Goal: Task Accomplishment & Management: Use online tool/utility

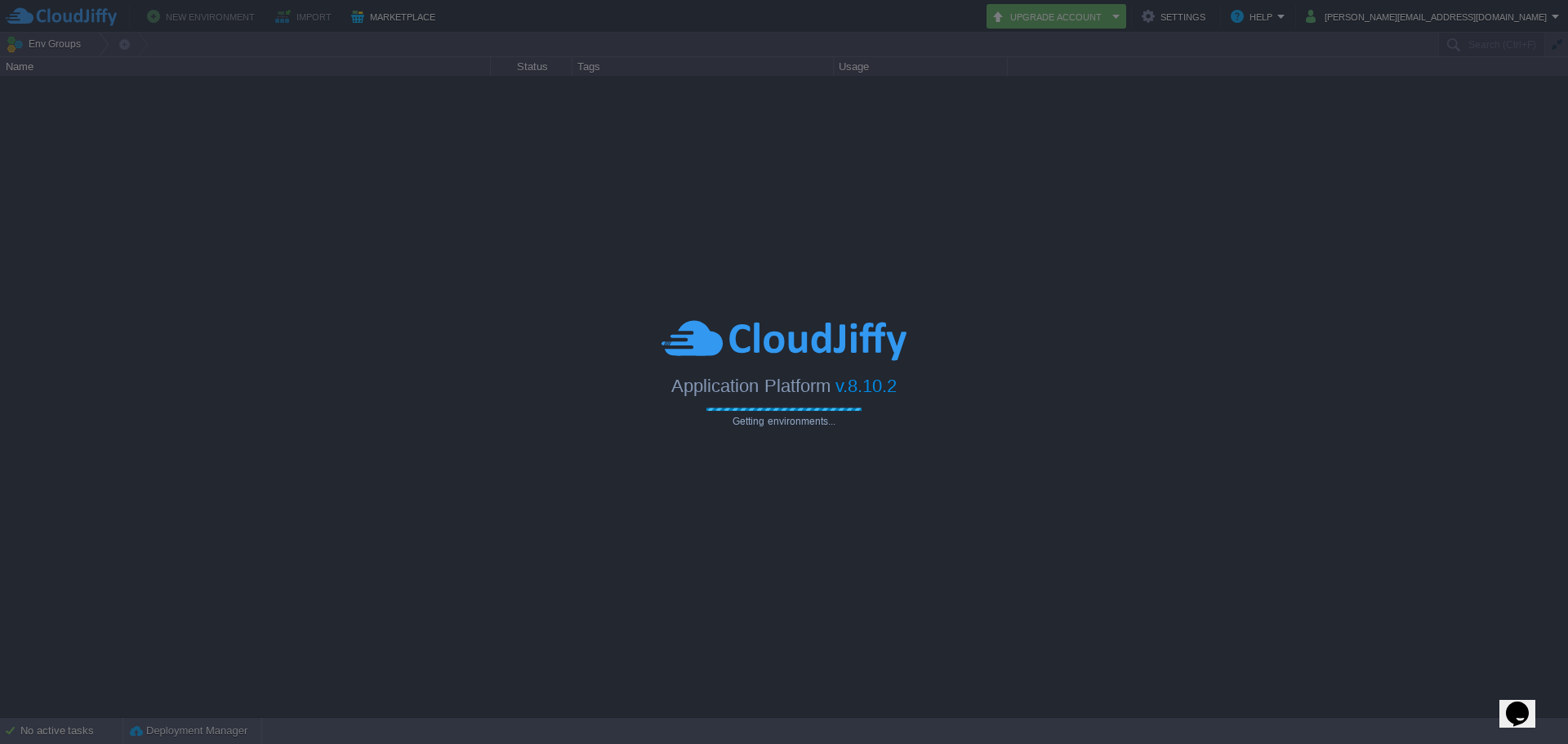
type input "Search (Ctrl+F)"
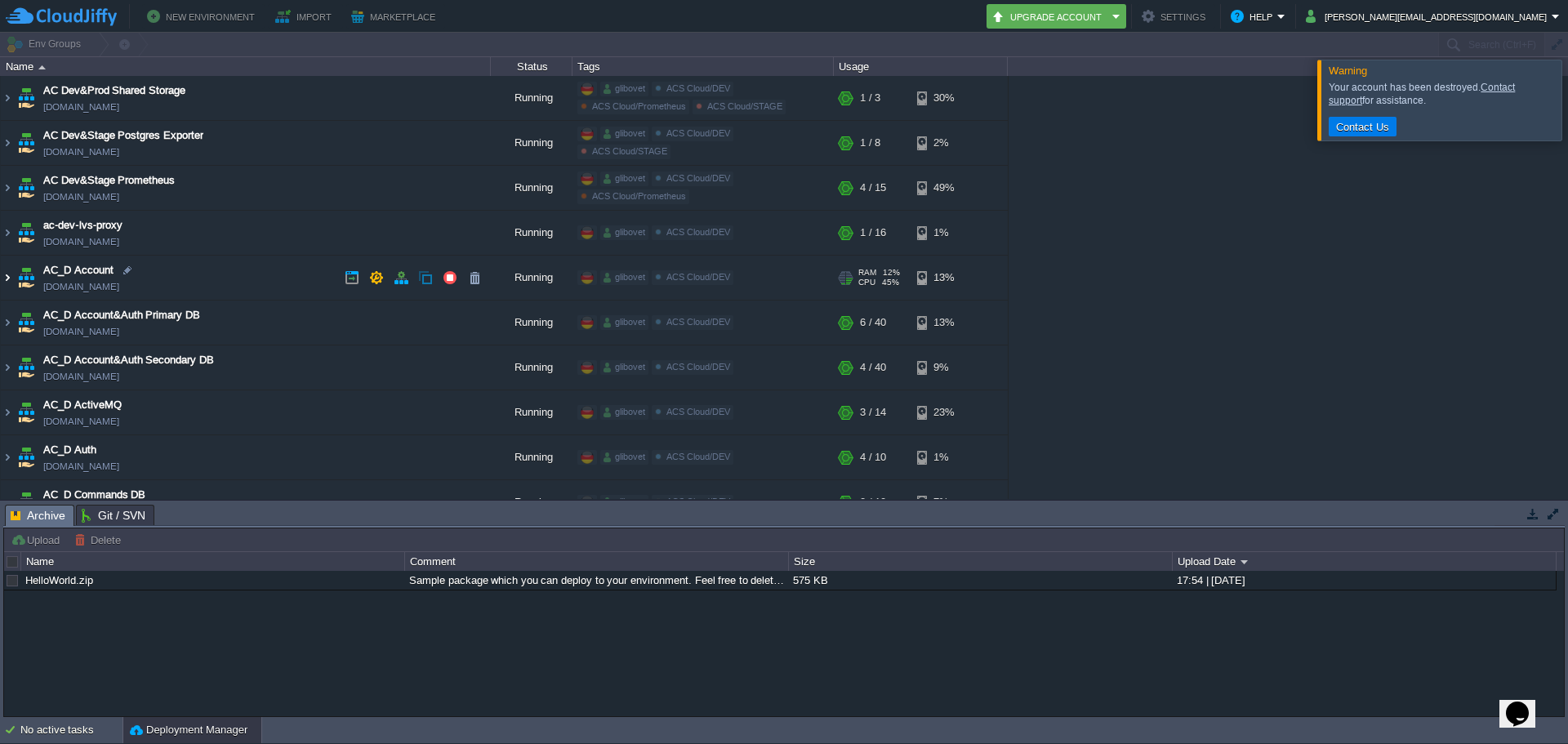
click at [6, 279] on img at bounding box center [7, 278] width 13 height 44
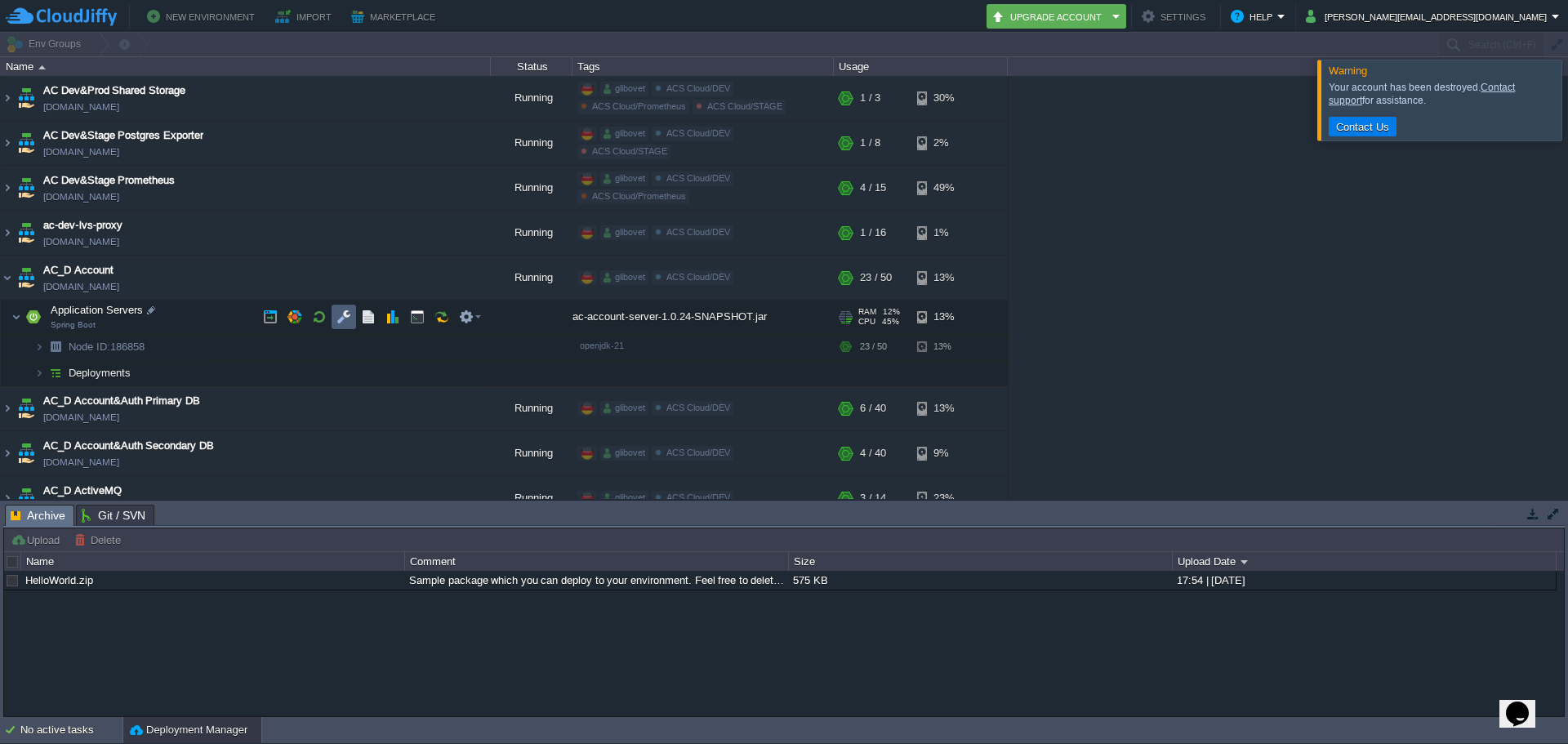
click at [343, 324] on button "button" at bounding box center [343, 317] width 15 height 15
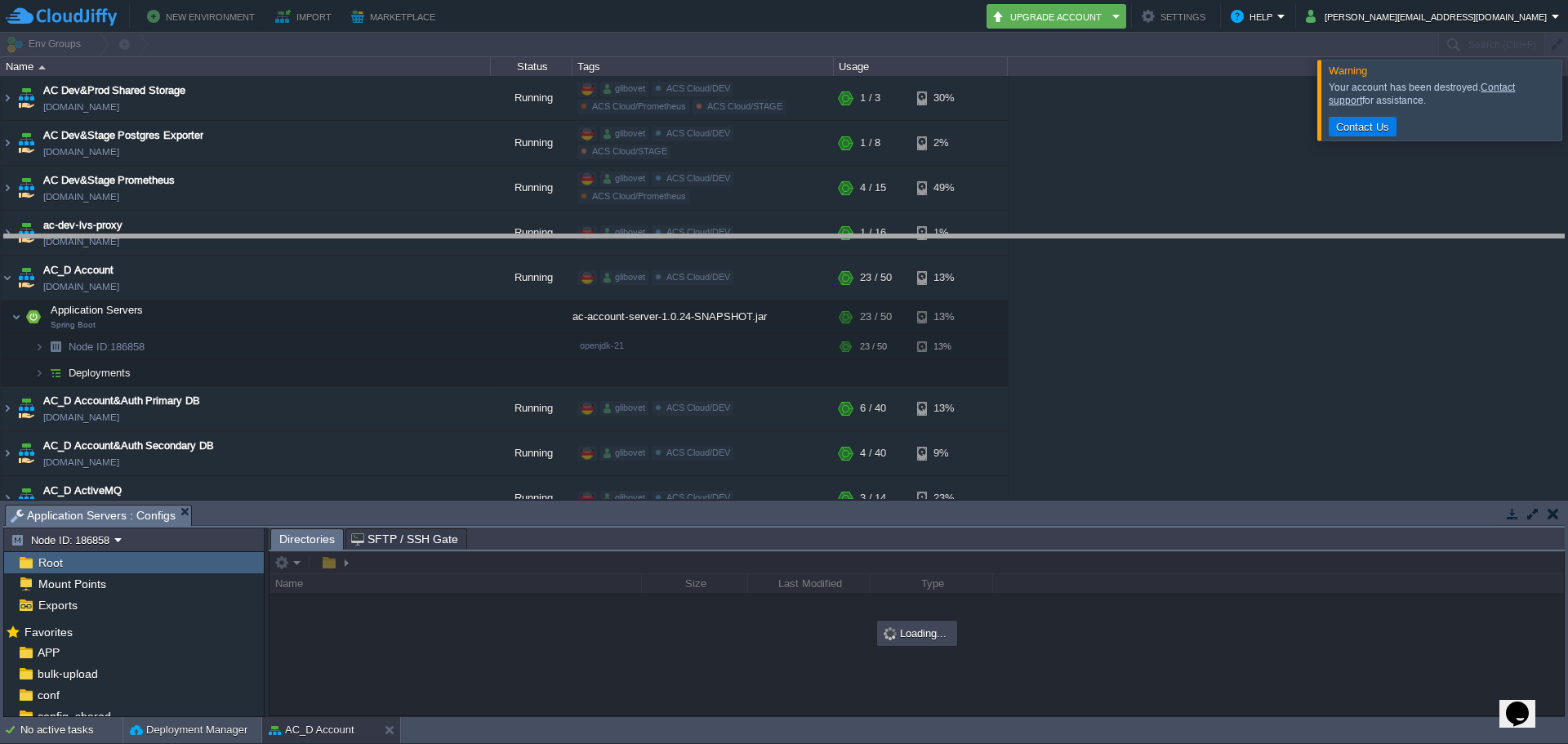
drag, startPoint x: 247, startPoint y: 512, endPoint x: 312, endPoint y: 218, distance: 301.1
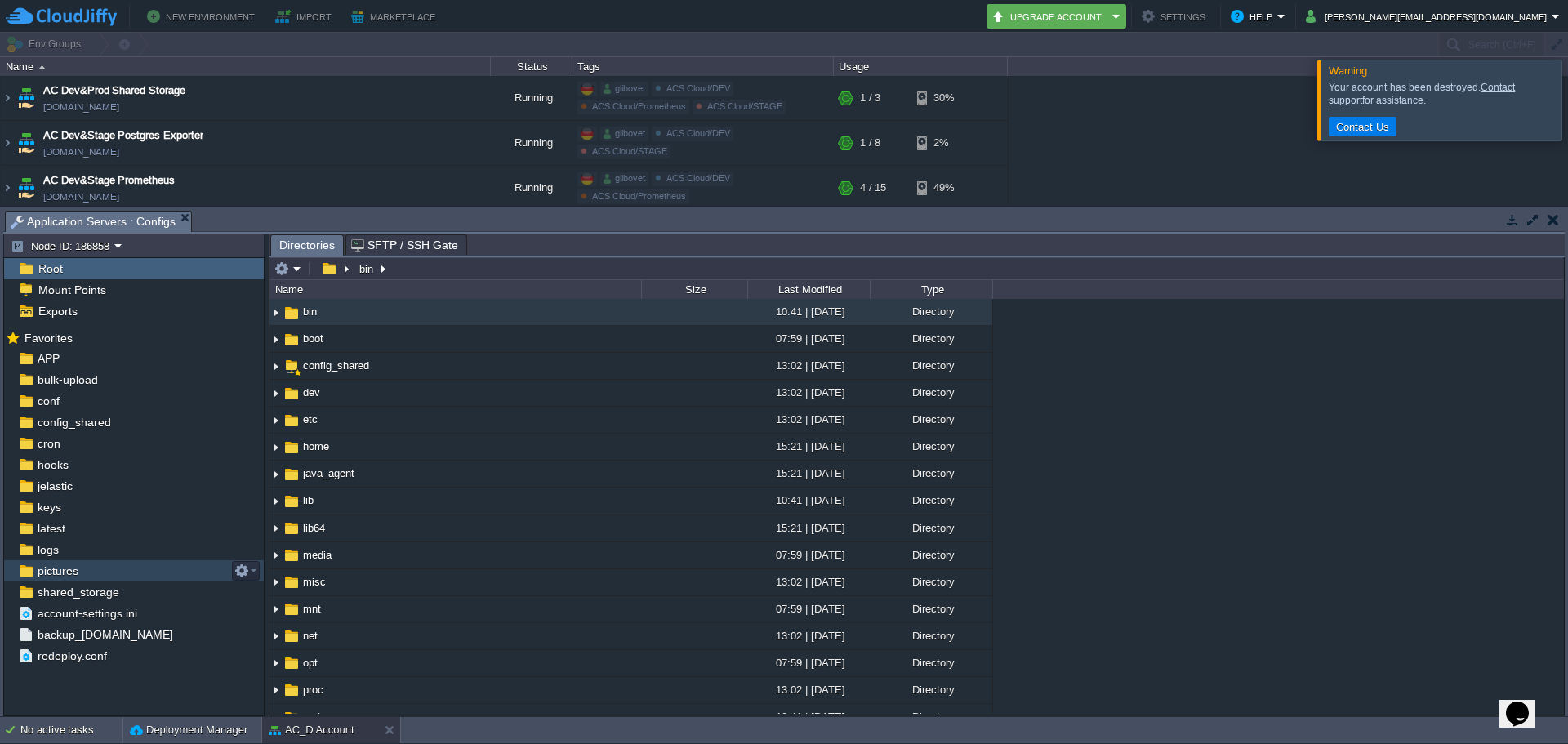
click at [101, 555] on div "logs" at bounding box center [134, 549] width 260 height 21
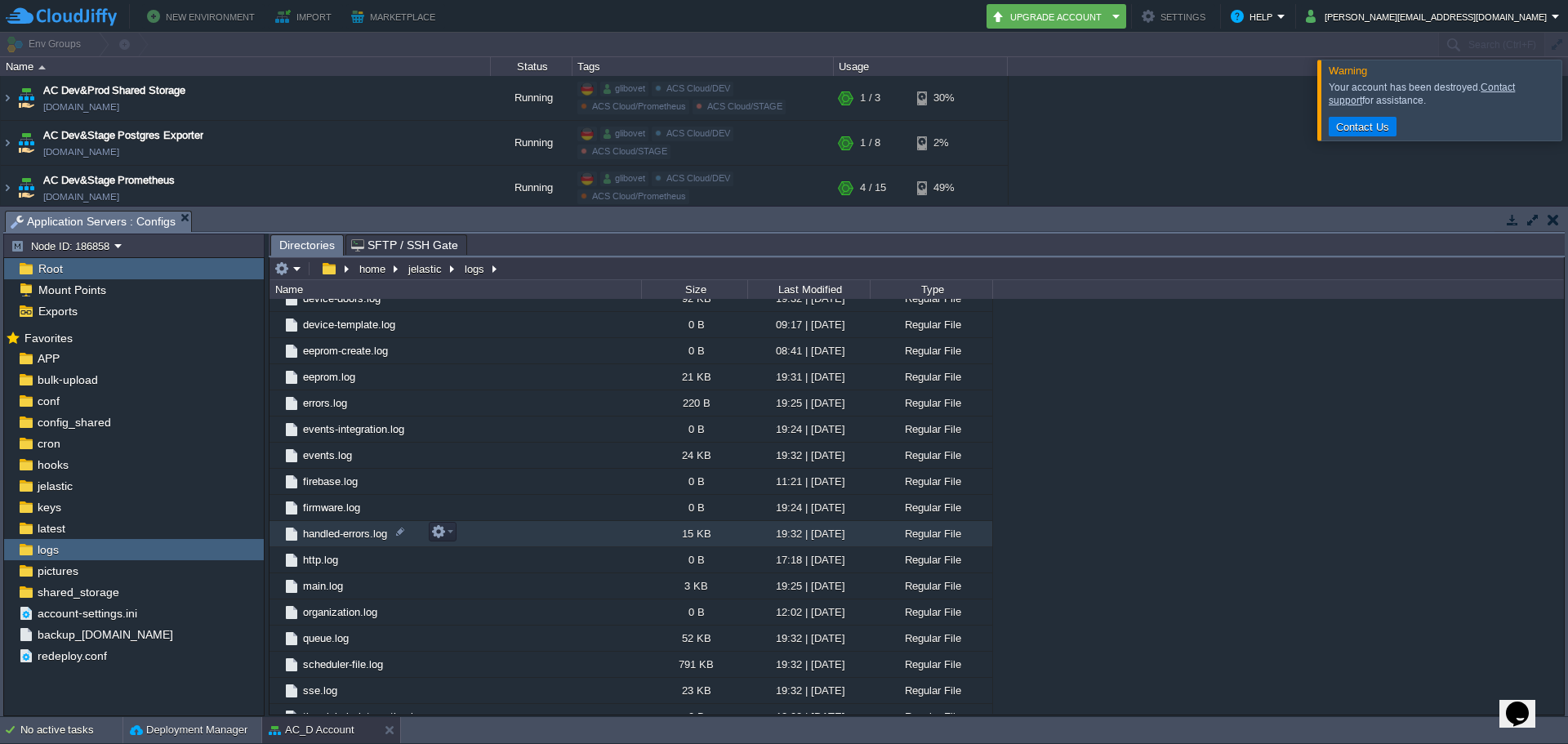
scroll to position [635, 0]
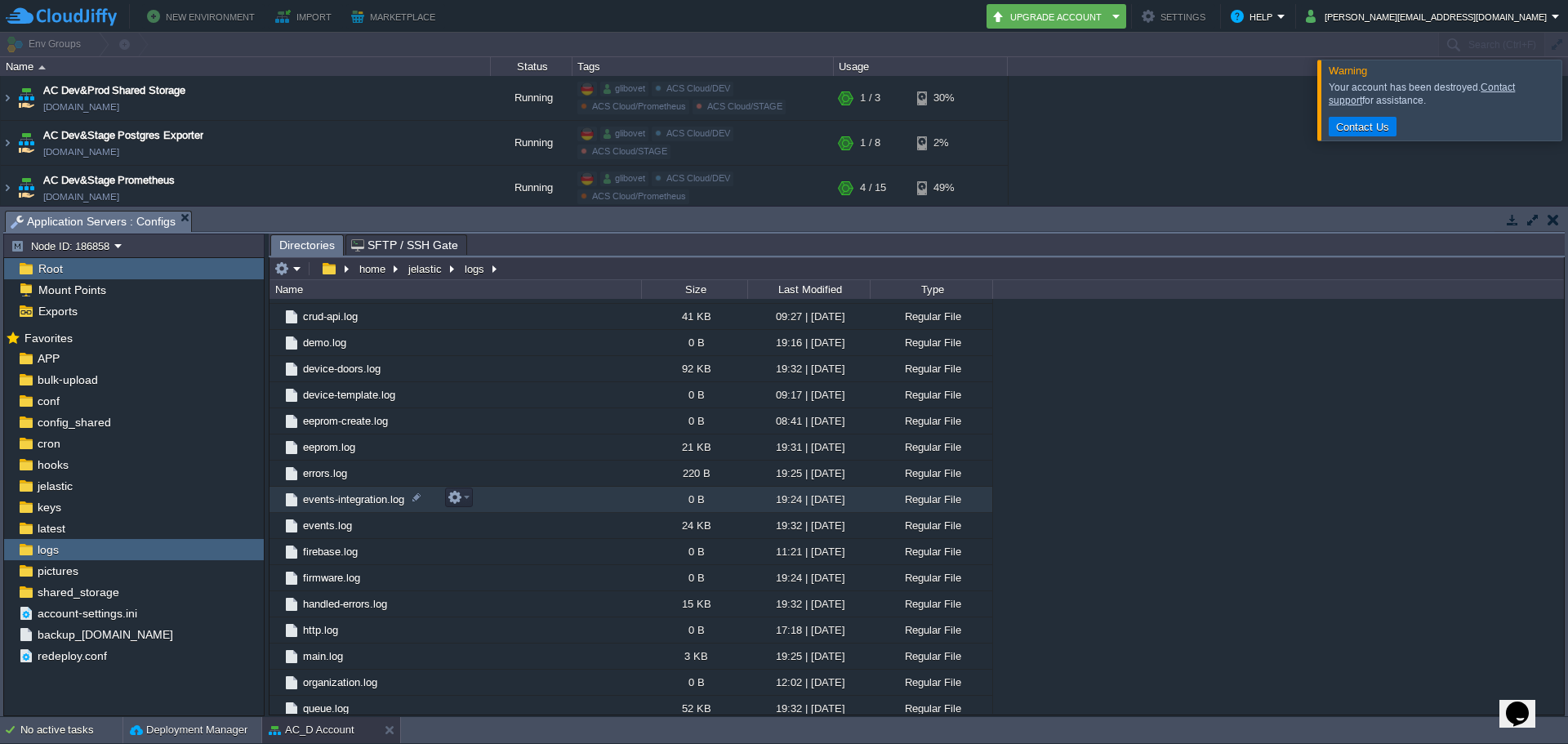
click at [360, 494] on span "events-integration.log" at bounding box center [353, 499] width 106 height 14
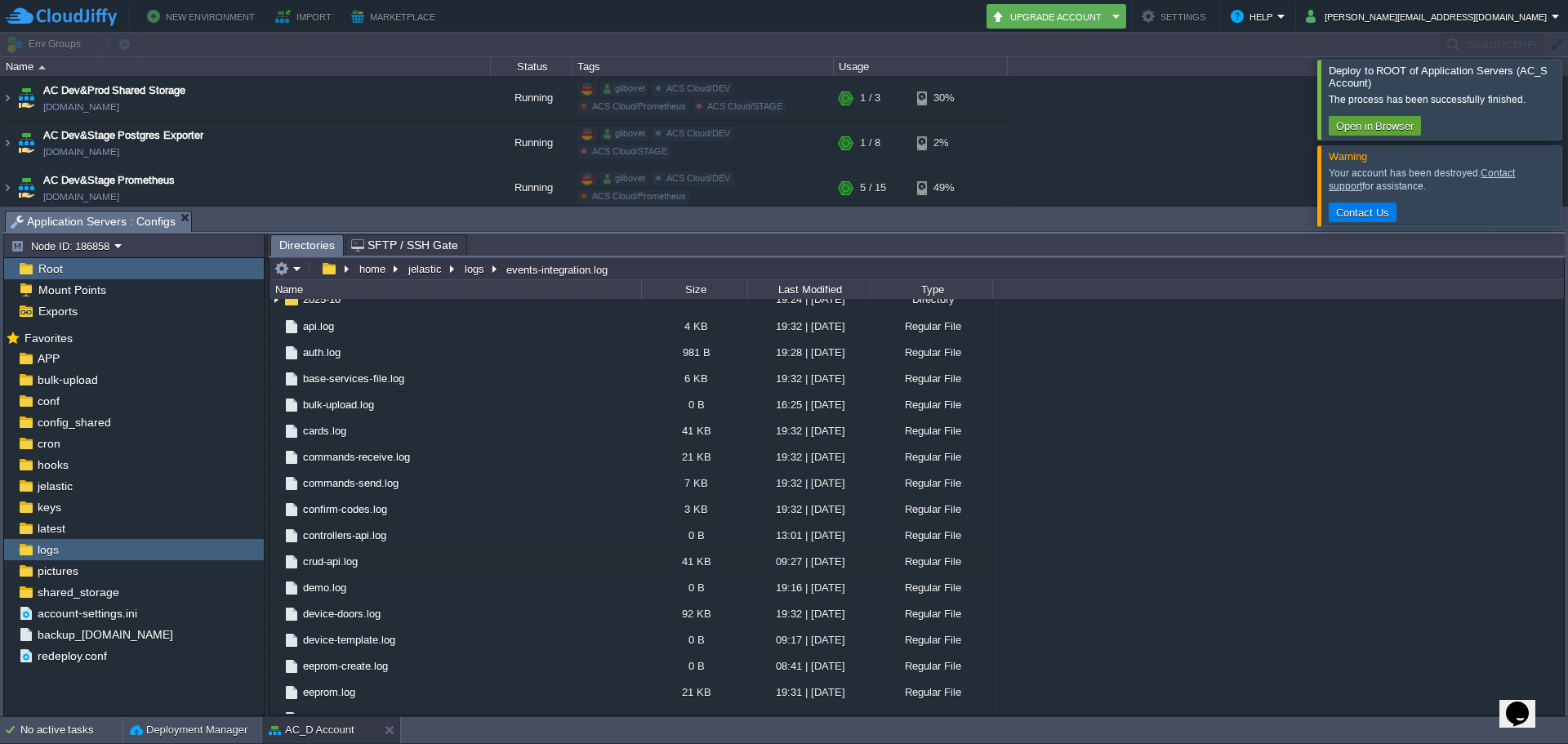
scroll to position [1763, 0]
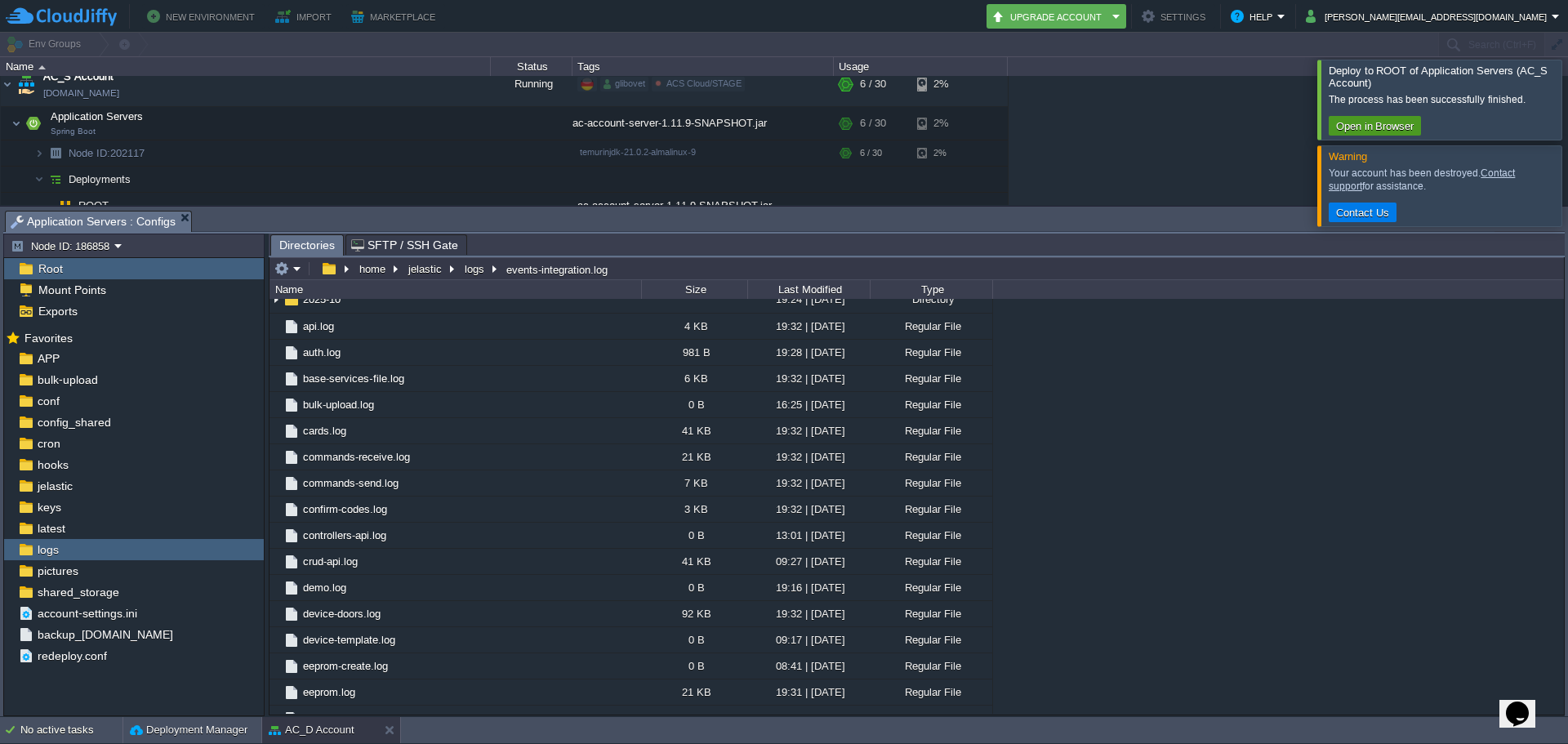
click at [1414, 126] on button "Open in Browser" at bounding box center [1375, 126] width 88 height 15
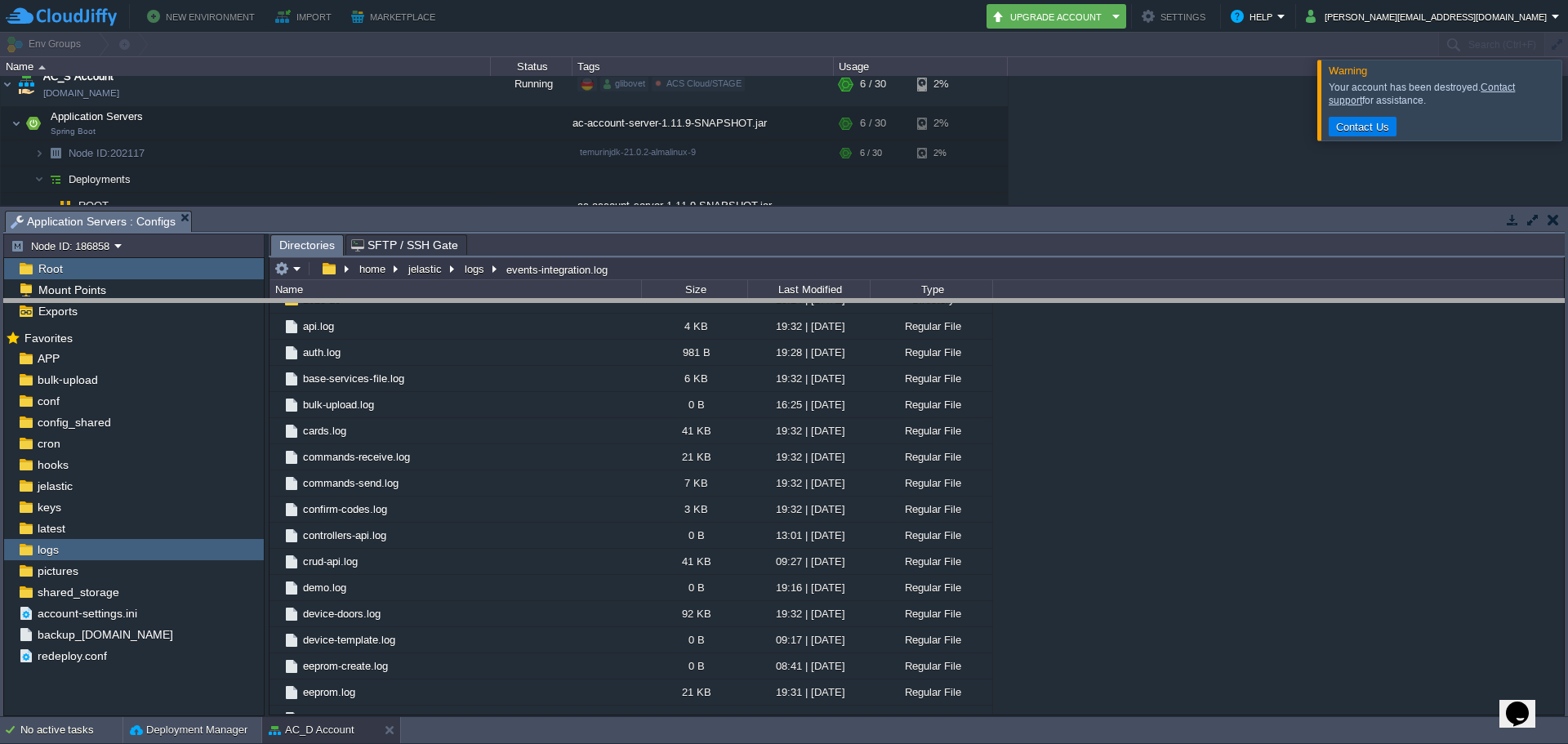
drag, startPoint x: 720, startPoint y: 228, endPoint x: 743, endPoint y: 637, distance: 409.6
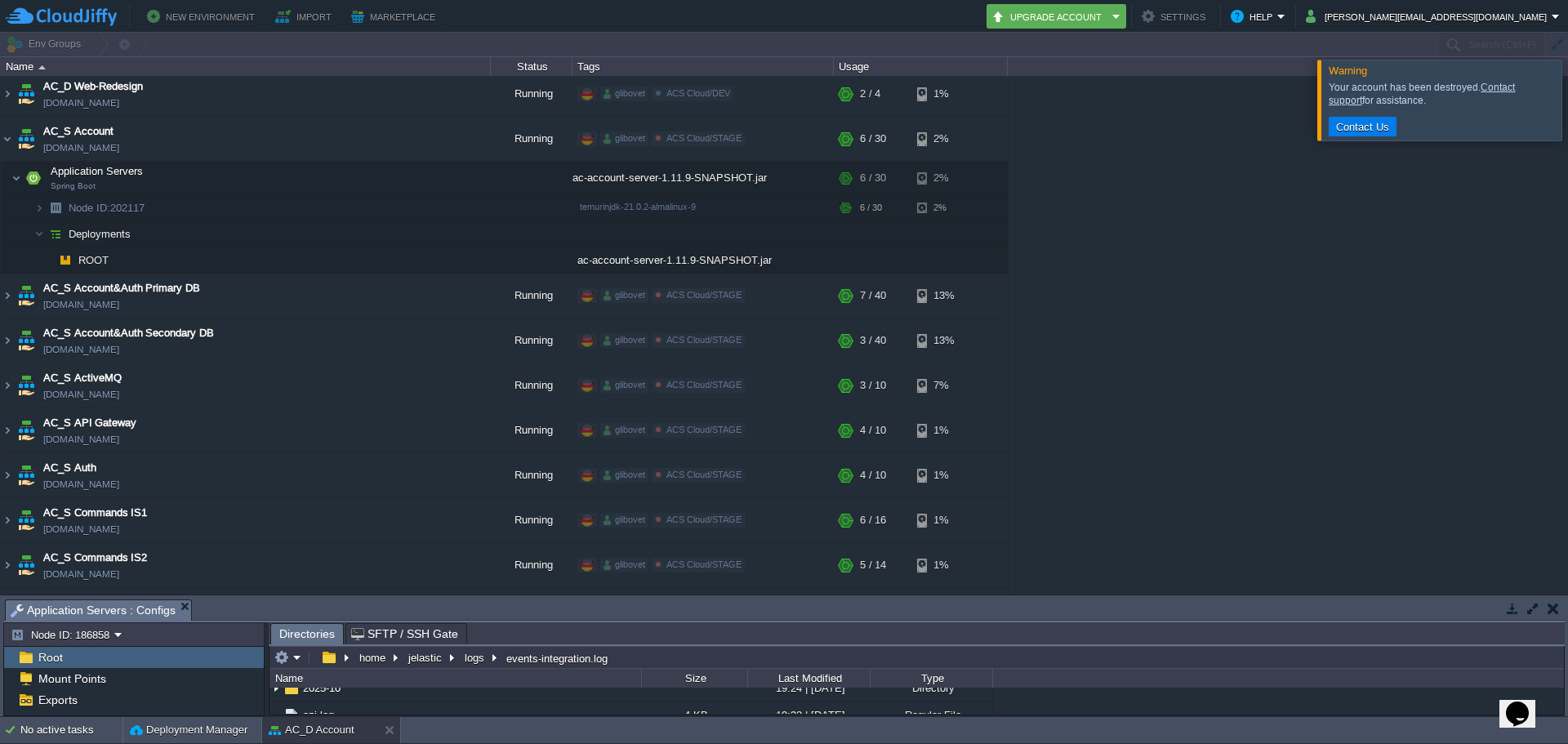
scroll to position [1681, 0]
